Goal: Task Accomplishment & Management: Use online tool/utility

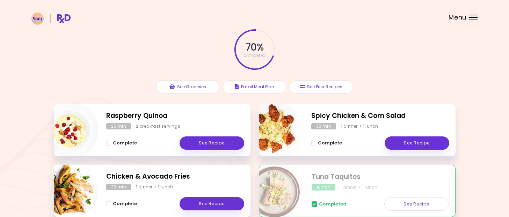
scroll to position [40, 0]
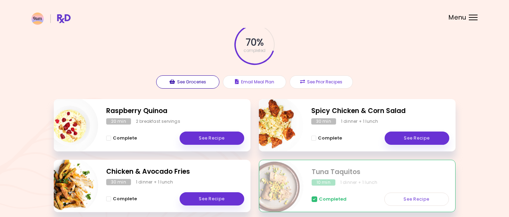
click at [198, 79] on button "See Groceries" at bounding box center [187, 82] width 63 height 13
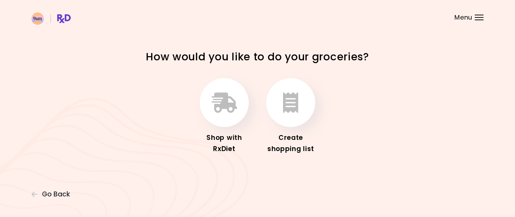
click at [477, 20] on div at bounding box center [479, 20] width 9 height 1
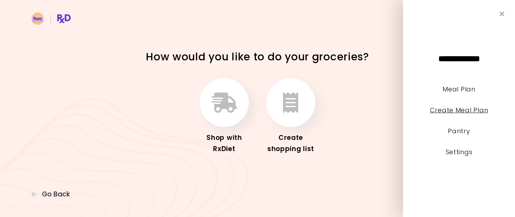
click at [460, 106] on link "Create Meal Plan" at bounding box center [459, 110] width 58 height 9
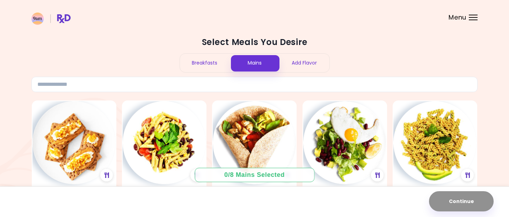
click at [214, 54] on div "Breakfasts" at bounding box center [205, 63] width 50 height 19
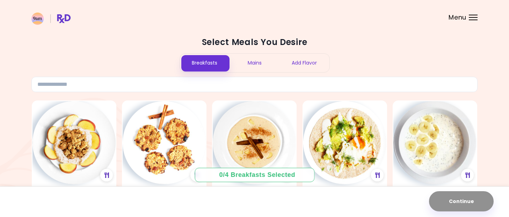
click at [264, 61] on div "Mains" at bounding box center [255, 63] width 50 height 19
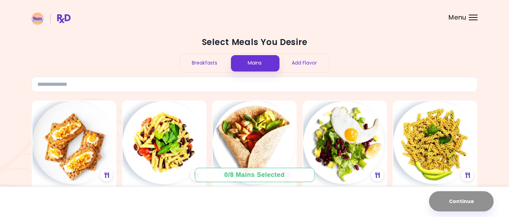
click at [305, 57] on div "Add Flavor" at bounding box center [305, 63] width 50 height 19
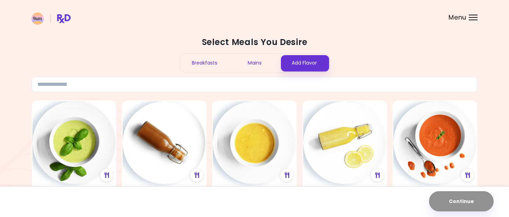
click at [258, 58] on div "Mains" at bounding box center [255, 63] width 50 height 19
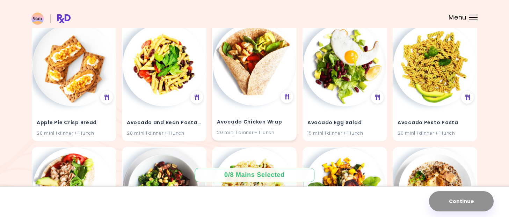
scroll to position [78, 0]
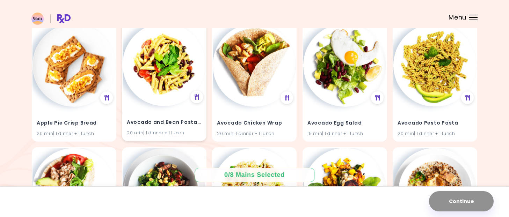
click at [170, 83] on img at bounding box center [164, 64] width 83 height 83
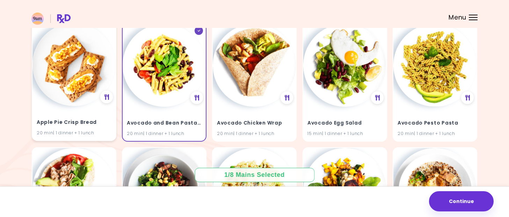
click at [84, 73] on img at bounding box center [74, 64] width 83 height 83
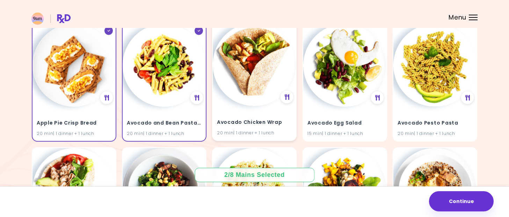
click at [251, 108] on div "Avocado Chicken Wrap 20 min | 1 dinner + 1 lunch" at bounding box center [254, 123] width 83 height 34
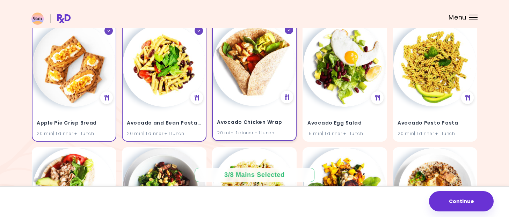
click at [275, 108] on div "Avocado Chicken Wrap 20 min | 1 dinner + 1 lunch" at bounding box center [254, 123] width 83 height 34
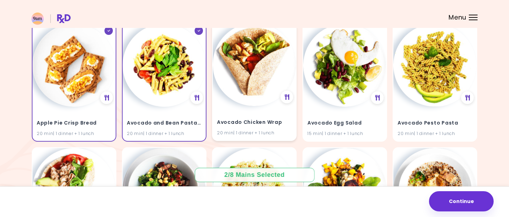
click at [275, 108] on div "Avocado Chicken Wrap 20 min | 1 dinner + 1 lunch" at bounding box center [254, 123] width 83 height 34
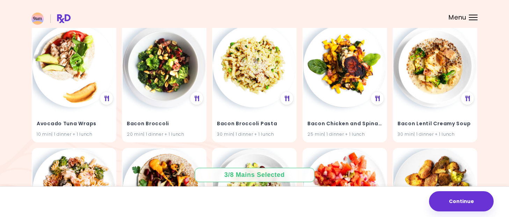
scroll to position [202, 0]
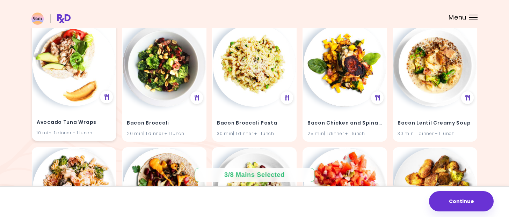
click at [81, 126] on h4 "Avocado Tuna Wraps" at bounding box center [74, 122] width 75 height 11
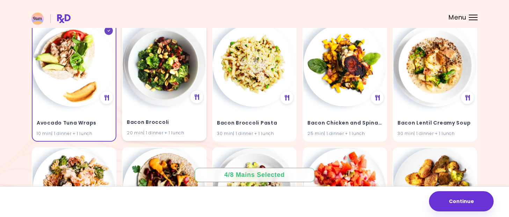
click at [157, 122] on h4 "Bacon Broccoli" at bounding box center [164, 122] width 75 height 11
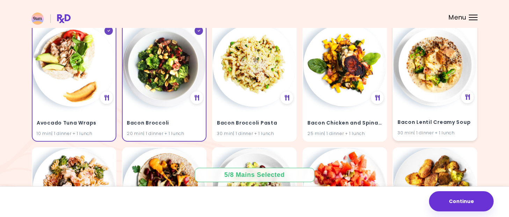
click at [421, 97] on img at bounding box center [435, 64] width 83 height 83
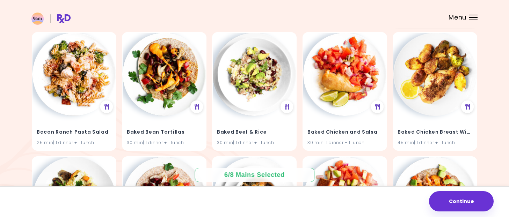
scroll to position [317, 0]
click at [421, 97] on img at bounding box center [435, 74] width 83 height 83
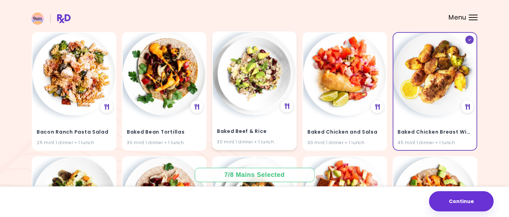
click at [238, 109] on img at bounding box center [254, 73] width 83 height 83
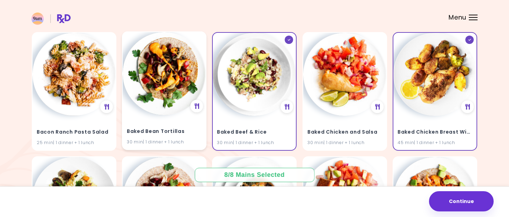
click at [143, 116] on div "Baked Bean Tortillas 30 min | 1 dinner + 1 lunch" at bounding box center [164, 132] width 83 height 34
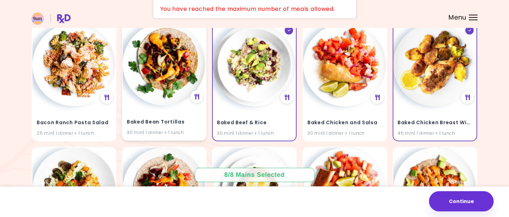
scroll to position [327, 0]
click at [159, 109] on div "Baked Bean Tortillas 30 min | 1 dinner + 1 lunch" at bounding box center [164, 123] width 83 height 34
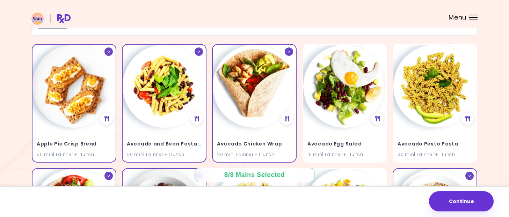
scroll to position [57, 0]
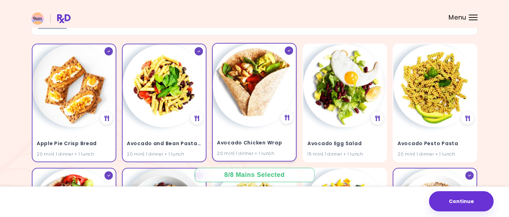
click at [236, 96] on img at bounding box center [254, 85] width 83 height 83
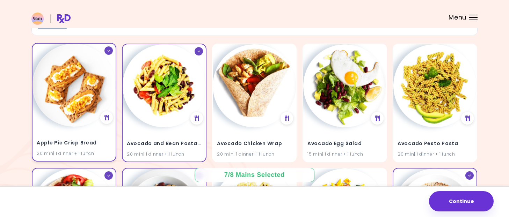
click at [85, 123] on img at bounding box center [74, 85] width 83 height 83
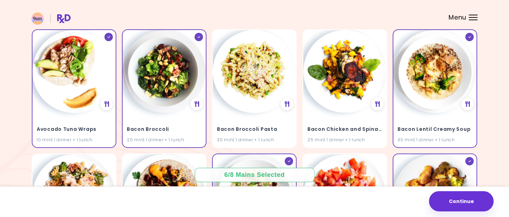
scroll to position [195, 0]
click at [334, 109] on img at bounding box center [345, 71] width 83 height 83
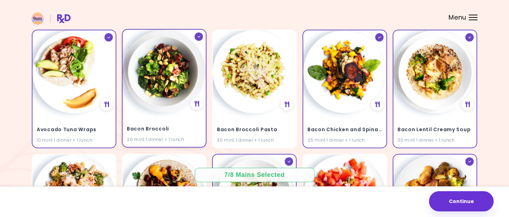
click at [195, 36] on div at bounding box center [199, 37] width 8 height 8
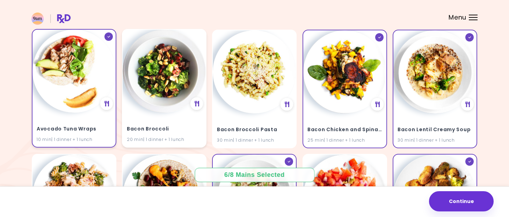
click at [111, 35] on div at bounding box center [109, 37] width 8 height 8
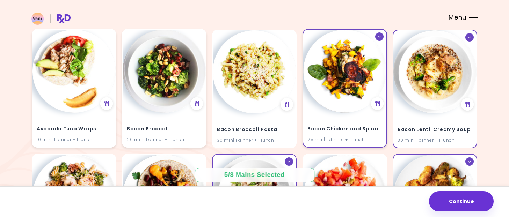
click at [378, 35] on div at bounding box center [380, 37] width 8 height 8
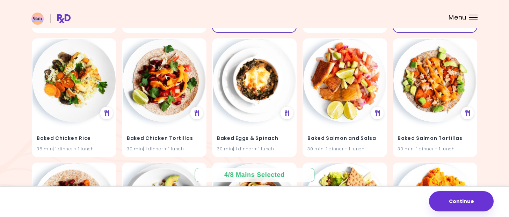
scroll to position [457, 0]
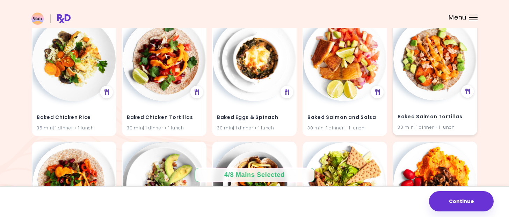
click at [423, 92] on img at bounding box center [435, 58] width 83 height 83
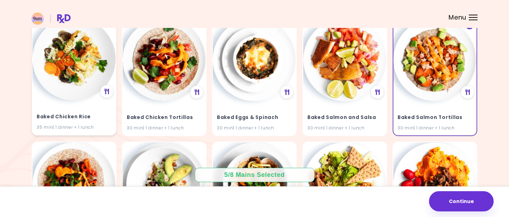
click at [66, 60] on img at bounding box center [74, 58] width 83 height 83
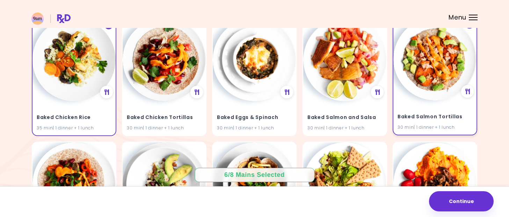
click at [422, 110] on div "Baked Salmon Tortillas 30 min | 1 dinner + 1 lunch" at bounding box center [435, 118] width 83 height 34
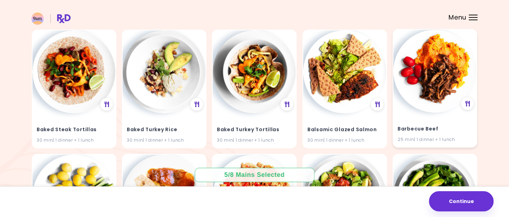
scroll to position [571, 0]
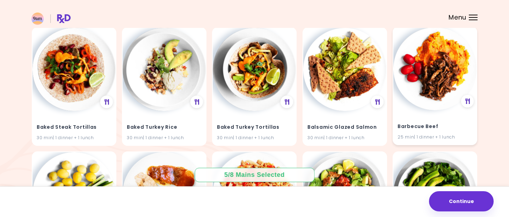
click at [420, 111] on div "Barbecue Beef 25 min | 1 dinner + 1 lunch" at bounding box center [435, 127] width 83 height 34
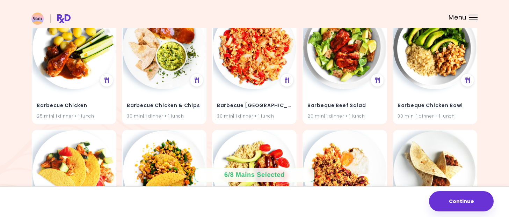
scroll to position [703, 0]
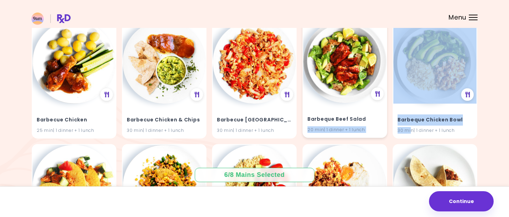
drag, startPoint x: 411, startPoint y: 126, endPoint x: 379, endPoint y: 121, distance: 31.9
click at [379, 121] on div "Apple Pie Crisp Bread 20 min | 1 dinner + 1 lunch Avocado and Bean Pasta Salad …" at bounding box center [254, 142] width 447 height 1494
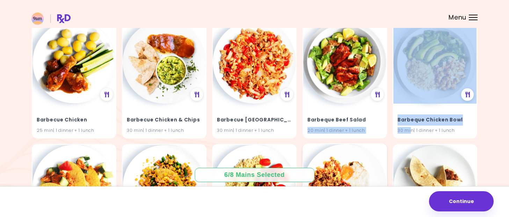
click at [366, 152] on img at bounding box center [345, 185] width 83 height 83
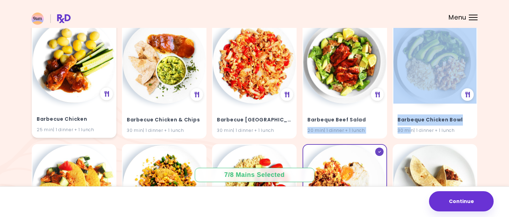
click at [70, 77] on img at bounding box center [74, 61] width 83 height 83
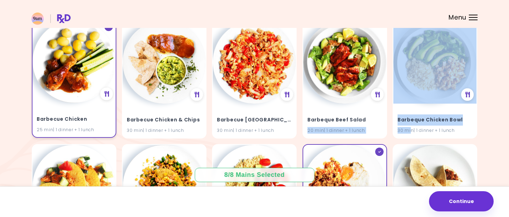
click at [70, 77] on img at bounding box center [74, 61] width 83 height 83
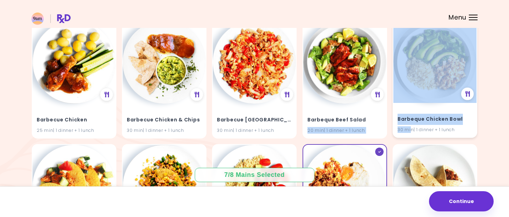
click at [420, 73] on img at bounding box center [435, 61] width 83 height 83
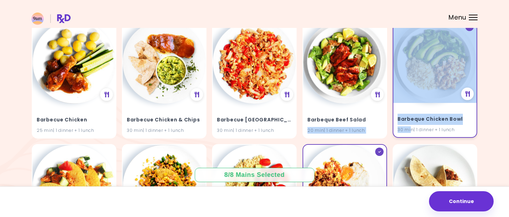
click at [420, 73] on img at bounding box center [435, 61] width 83 height 83
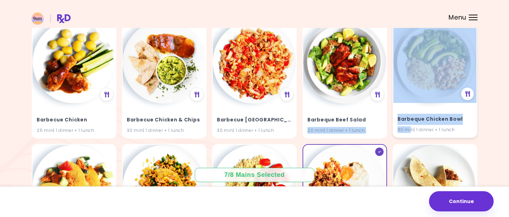
click at [420, 73] on img at bounding box center [435, 61] width 83 height 83
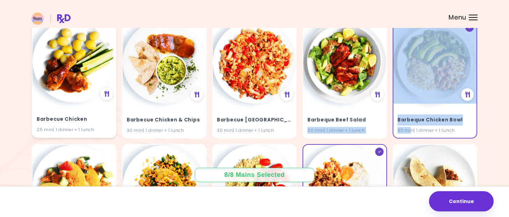
click at [62, 88] on img at bounding box center [74, 61] width 83 height 83
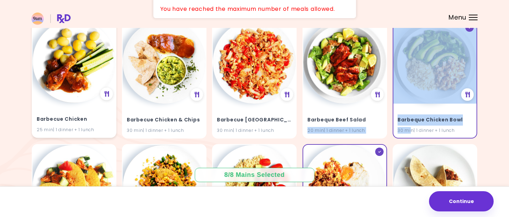
click at [62, 88] on img at bounding box center [74, 61] width 83 height 83
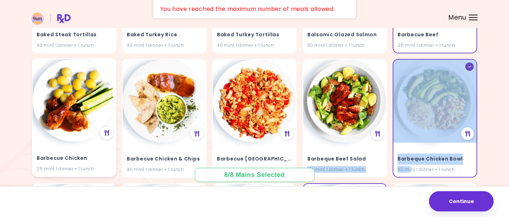
scroll to position [665, 0]
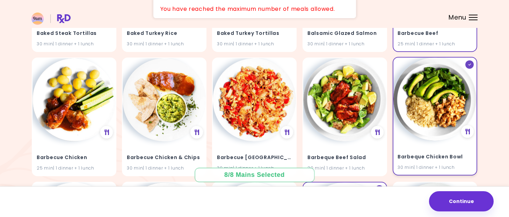
click at [470, 64] on icon at bounding box center [470, 65] width 3 height 2
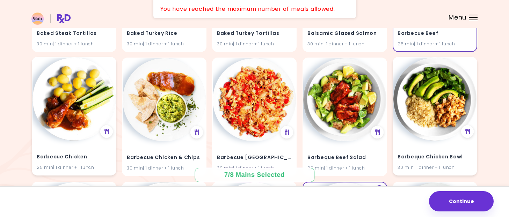
click at [83, 94] on img at bounding box center [74, 99] width 83 height 83
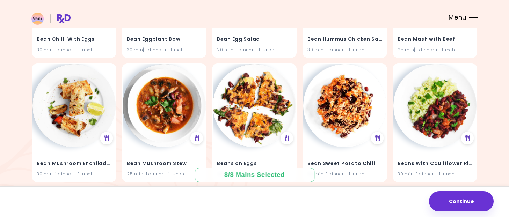
scroll to position [1036, 0]
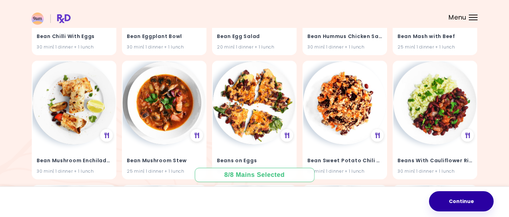
click at [455, 196] on button "Continue" at bounding box center [461, 202] width 65 height 20
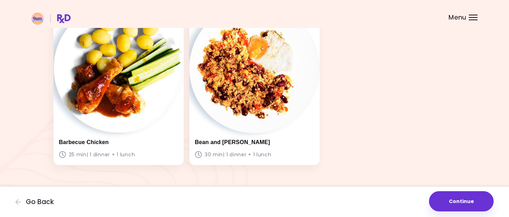
scroll to position [411, 0]
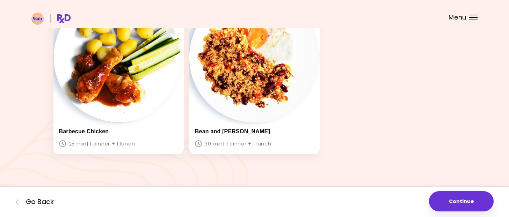
click at [455, 196] on button "Continue" at bounding box center [461, 202] width 65 height 20
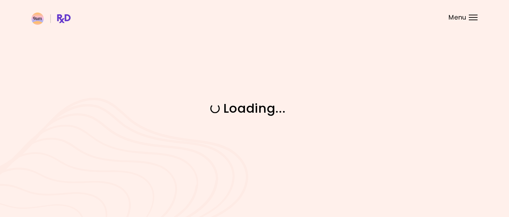
scroll to position [0, 0]
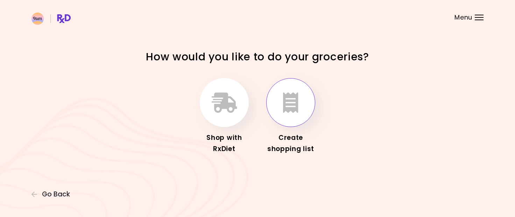
click at [287, 109] on icon "button" at bounding box center [290, 103] width 15 height 20
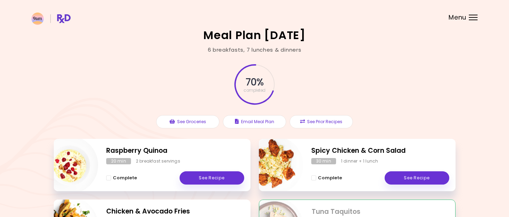
click at [473, 12] on header at bounding box center [254, 14] width 509 height 28
click at [473, 16] on div "Menu" at bounding box center [473, 18] width 9 height 6
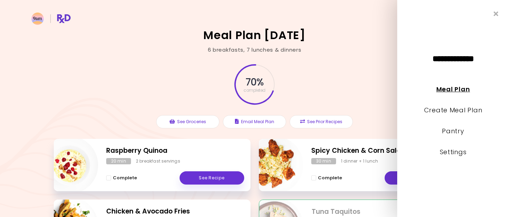
click at [453, 90] on link "Meal Plan" at bounding box center [454, 89] width 34 height 9
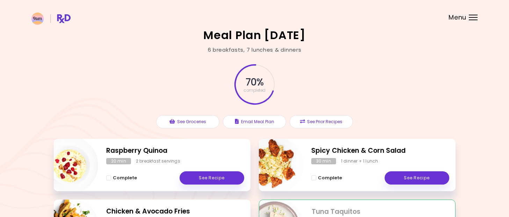
click at [469, 20] on div at bounding box center [473, 20] width 9 height 1
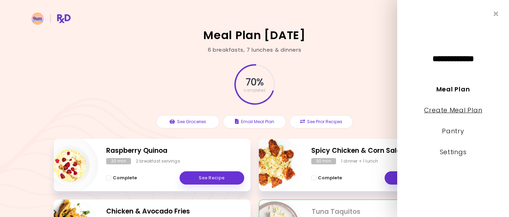
click at [449, 107] on link "Create Meal Plan" at bounding box center [453, 110] width 58 height 9
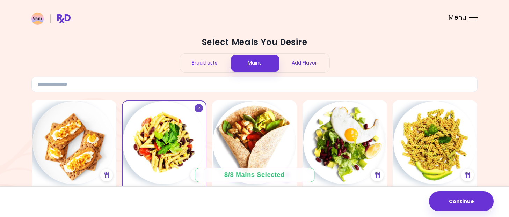
click at [201, 62] on div "Breakfasts" at bounding box center [205, 63] width 50 height 19
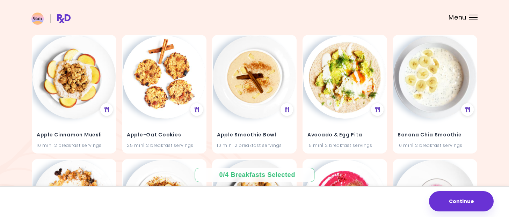
scroll to position [67, 0]
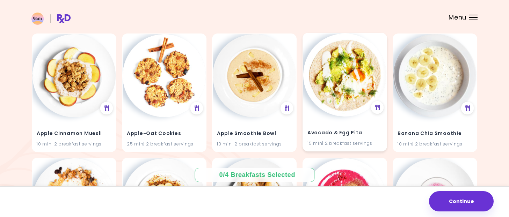
click at [334, 74] on img at bounding box center [345, 75] width 83 height 83
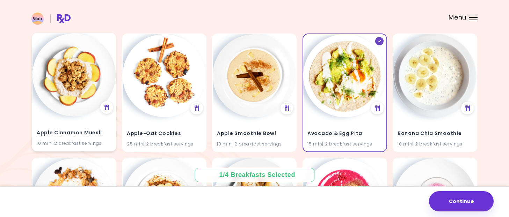
click at [66, 84] on img at bounding box center [74, 75] width 83 height 83
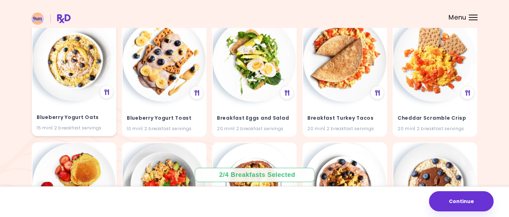
scroll to position [321, 0]
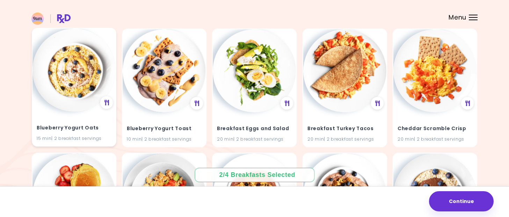
click at [76, 105] on img at bounding box center [74, 70] width 83 height 83
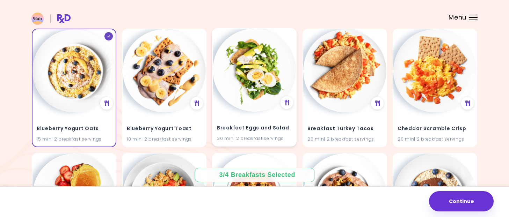
click at [258, 106] on img at bounding box center [254, 70] width 83 height 83
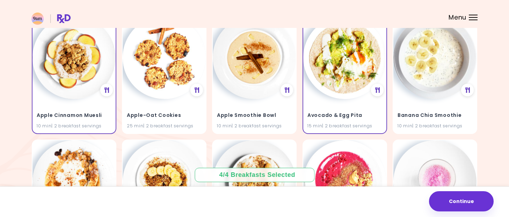
scroll to position [87, 0]
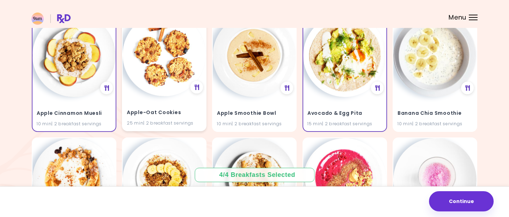
drag, startPoint x: 432, startPoint y: 110, endPoint x: 170, endPoint y: 55, distance: 268.3
click at [170, 55] on img at bounding box center [164, 54] width 83 height 83
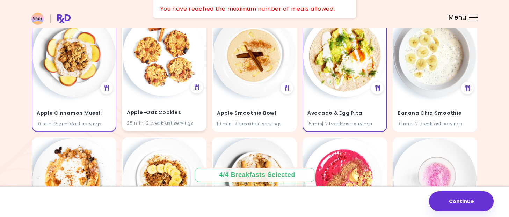
click at [170, 55] on img at bounding box center [164, 54] width 83 height 83
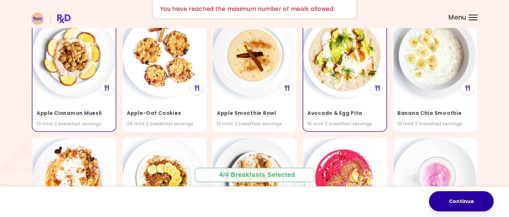
click at [448, 203] on button "Continue" at bounding box center [461, 202] width 65 height 20
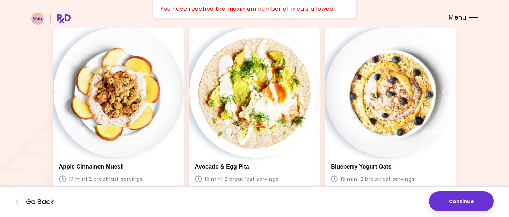
scroll to position [39, 0]
click at [448, 203] on button "Continue" at bounding box center [461, 202] width 65 height 20
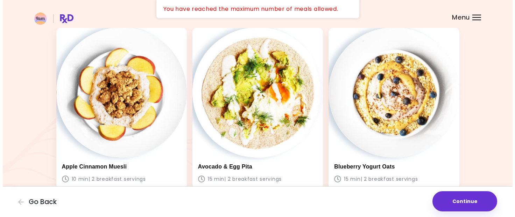
scroll to position [0, 0]
